Goal: Check status: Check status

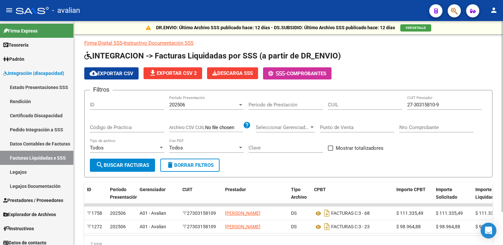
scroll to position [33, 0]
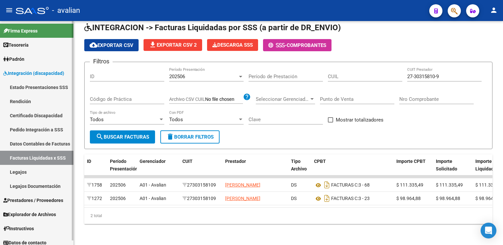
click at [36, 170] on link "Legajos" at bounding box center [36, 172] width 73 height 14
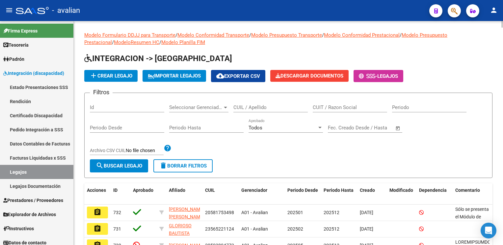
click at [246, 103] on div "CUIL / Apellido" at bounding box center [270, 105] width 74 height 14
paste input "20558391104"
type input "20558391104"
click at [130, 159] on div "Filtros Id Seleccionar Gerenciador Seleccionar Gerenciador 20558391104 CUIL / A…" at bounding box center [288, 128] width 397 height 61
click at [129, 162] on button "search Buscar Legajo" at bounding box center [119, 166] width 58 height 13
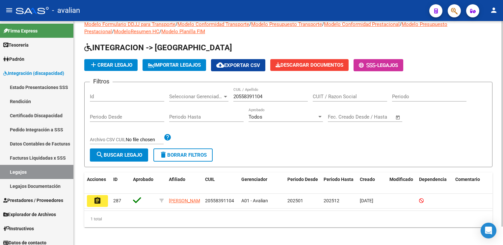
scroll to position [20, 0]
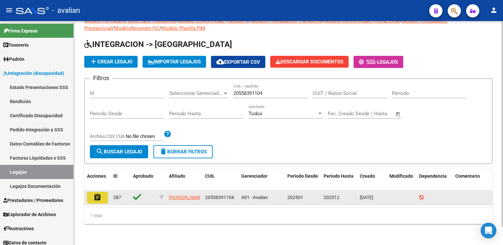
click at [99, 194] on mat-icon "assignment" at bounding box center [97, 198] width 8 height 8
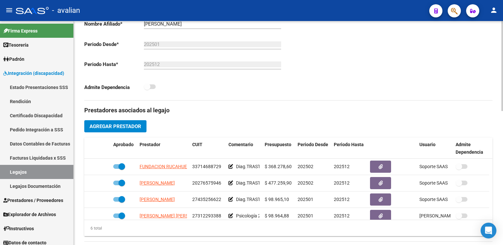
scroll to position [164, 0]
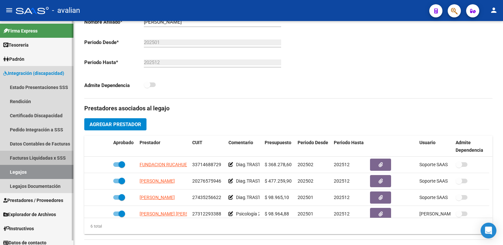
click at [33, 158] on link "Facturas Liquidadas x SSS" at bounding box center [36, 158] width 73 height 14
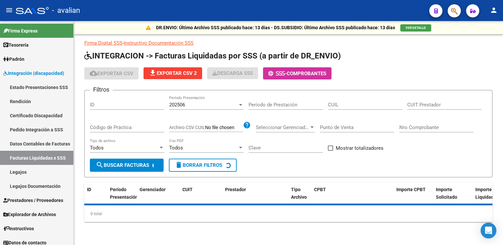
click at [109, 105] on input "ID" at bounding box center [127, 105] width 74 height 6
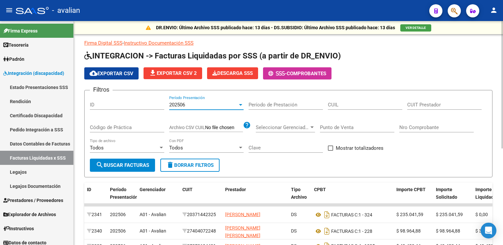
click at [240, 105] on div at bounding box center [240, 105] width 3 height 2
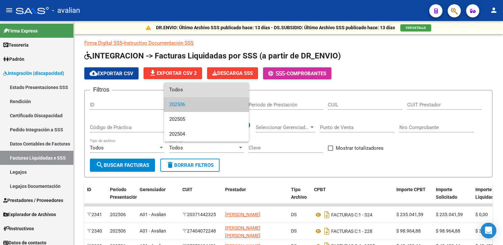
click at [183, 93] on span "Todos" at bounding box center [206, 90] width 74 height 15
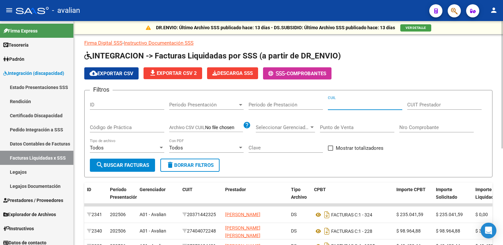
paste input "33-71468872-9"
type input "33-71468872-9"
drag, startPoint x: 374, startPoint y: 106, endPoint x: 299, endPoint y: 113, distance: 75.3
click at [299, 113] on div "Filtros ID Período Presentación Período Presentación Período de Prestación 33-7…" at bounding box center [288, 127] width 397 height 63
paste input "33-71468872-9"
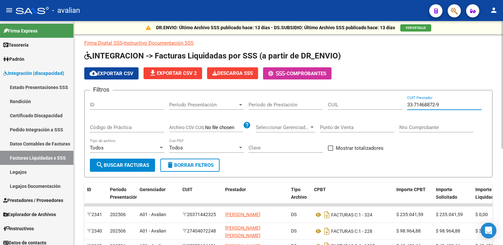
type input "33-71468872-9"
click at [129, 168] on span "search Buscar Facturas" at bounding box center [122, 166] width 53 height 6
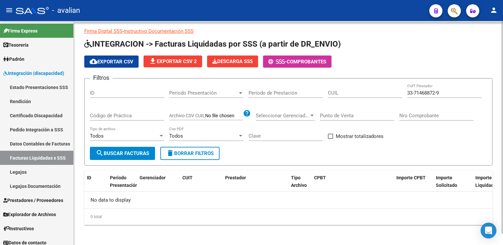
scroll to position [12, 0]
click at [134, 93] on input "ID" at bounding box center [127, 93] width 74 height 6
click at [214, 92] on span "Período Presentación" at bounding box center [203, 93] width 68 height 6
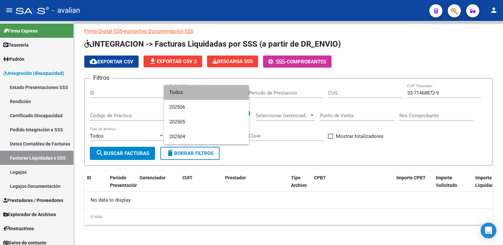
click at [202, 93] on span "Todos" at bounding box center [206, 92] width 74 height 15
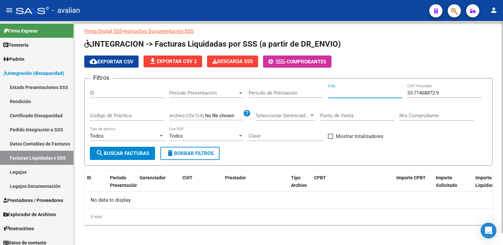
click at [360, 92] on input "CUIL" at bounding box center [365, 93] width 74 height 6
paste input "33-71468872-9"
type input "33-71468872-9"
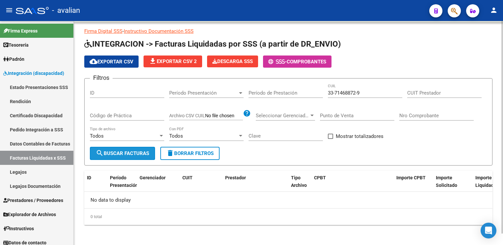
click at [151, 147] on button "search Buscar Facturas" at bounding box center [122, 153] width 65 height 13
